Goal: Transaction & Acquisition: Purchase product/service

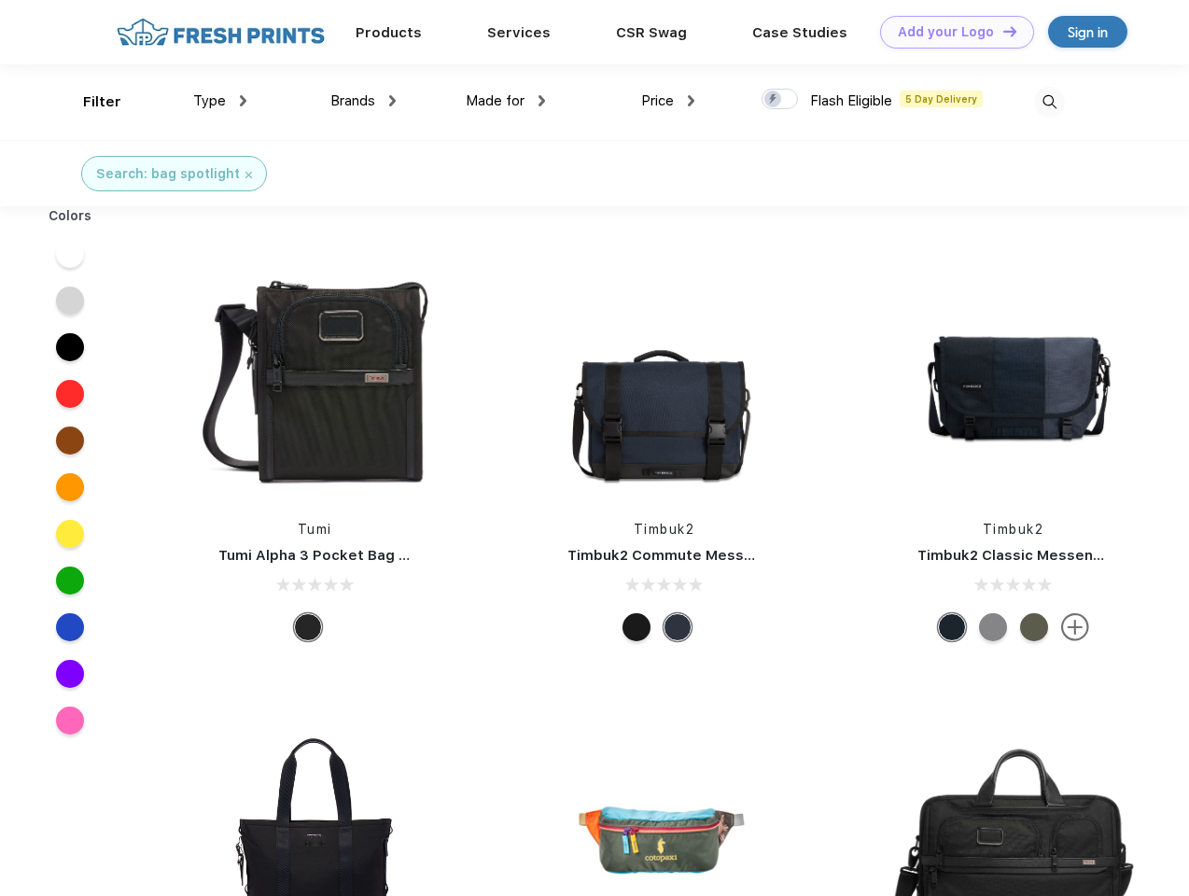
click at [950, 32] on link "Add your Logo Design Tool" at bounding box center [957, 32] width 154 height 33
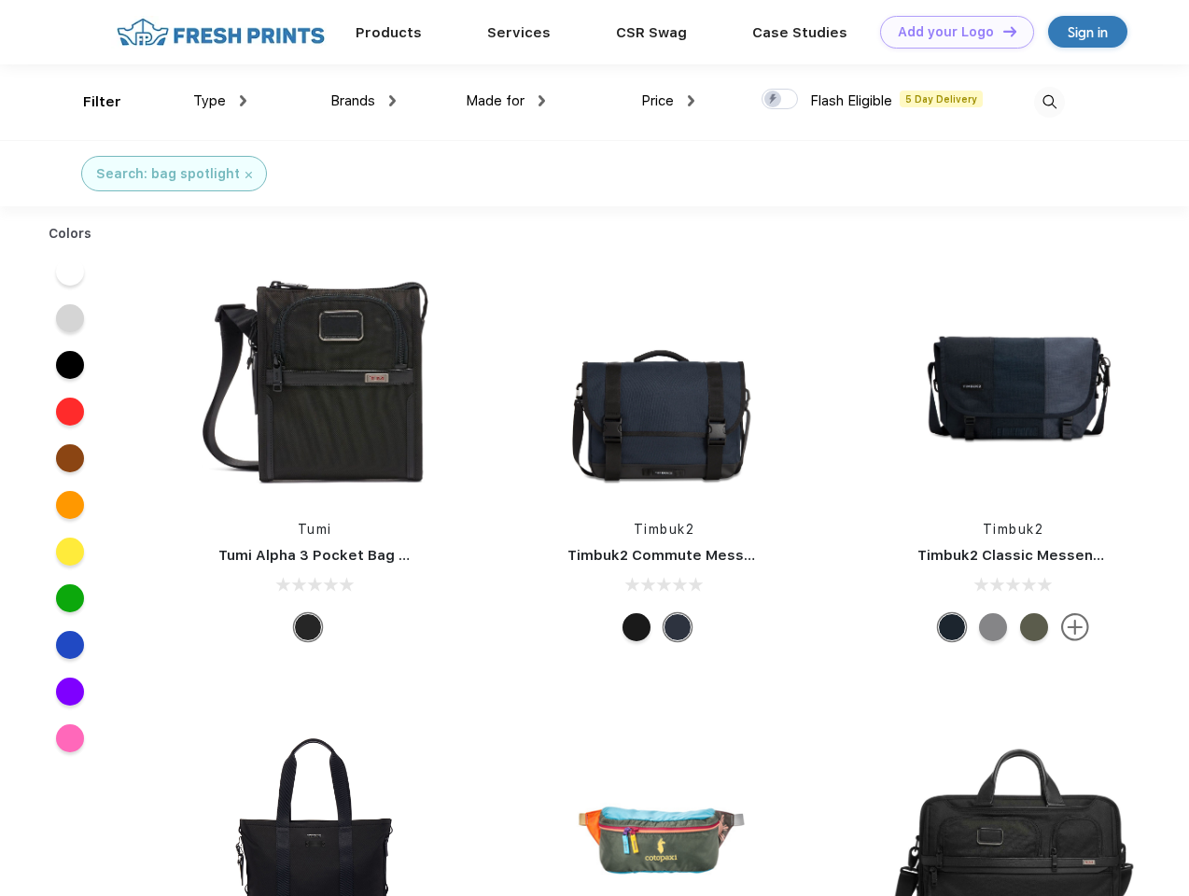
click at [0, 0] on div "Design Tool" at bounding box center [0, 0] width 0 height 0
click at [1002, 31] on link "Add your Logo Design Tool" at bounding box center [957, 32] width 154 height 33
click at [90, 102] on div "Filter" at bounding box center [102, 101] width 38 height 21
click at [220, 101] on span "Type" at bounding box center [209, 100] width 33 height 17
click at [363, 101] on span "Brands" at bounding box center [353, 100] width 45 height 17
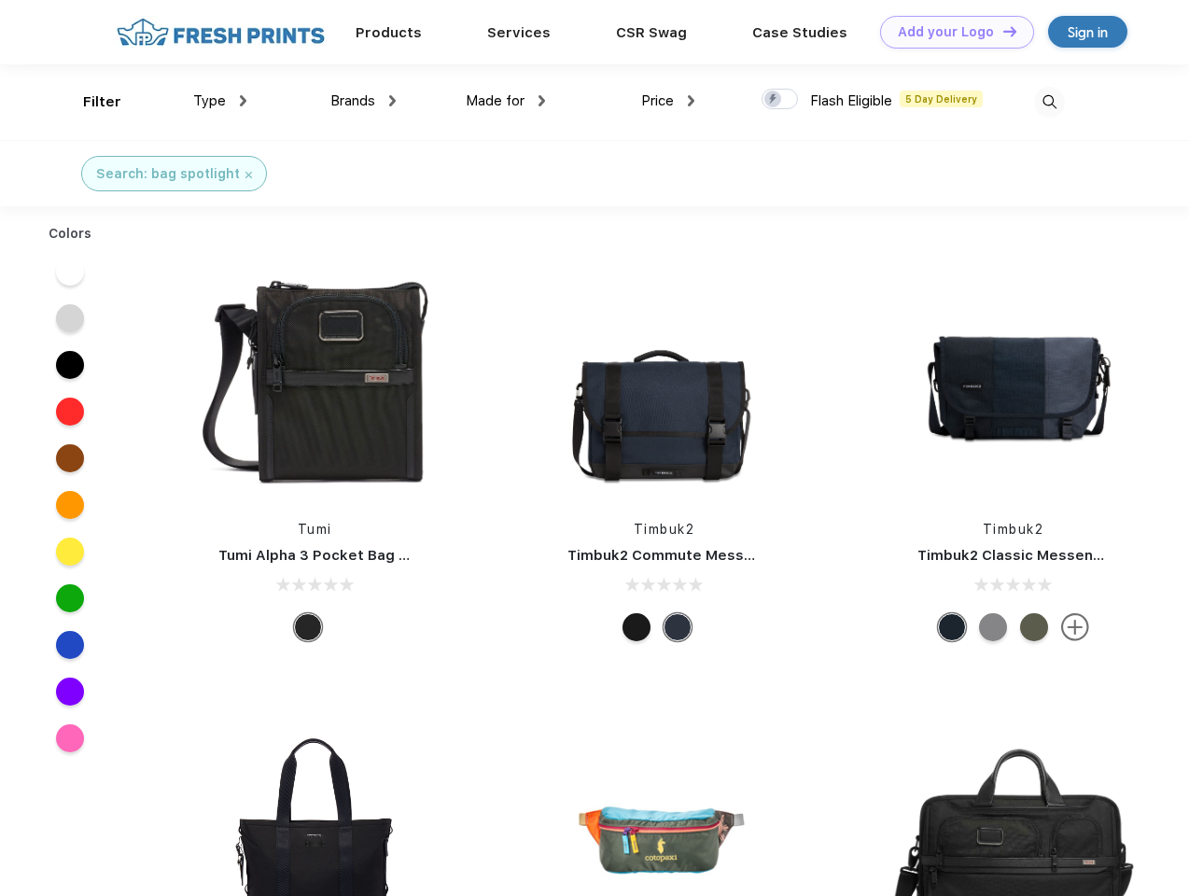
click at [506, 101] on span "Made for" at bounding box center [495, 100] width 59 height 17
click at [668, 101] on span "Price" at bounding box center [657, 100] width 33 height 17
click at [781, 100] on div at bounding box center [780, 99] width 36 height 21
click at [774, 100] on input "checkbox" at bounding box center [768, 94] width 12 height 12
click at [1049, 102] on img at bounding box center [1049, 102] width 31 height 31
